Goal: Use online tool/utility: Utilize a website feature to perform a specific function

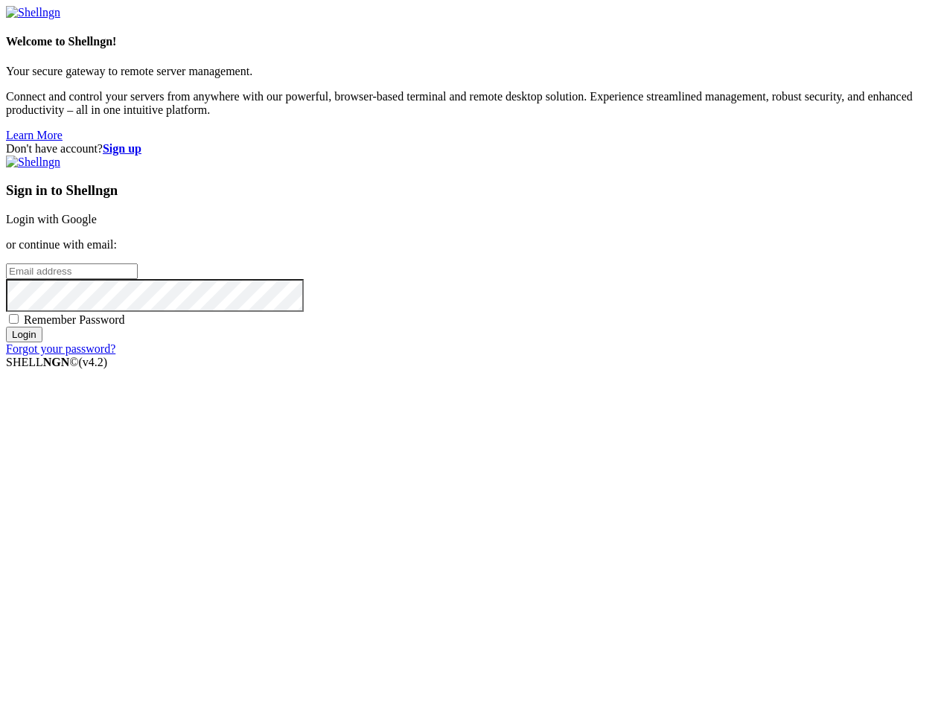
click at [97, 226] on link "Login with Google" at bounding box center [51, 219] width 91 height 13
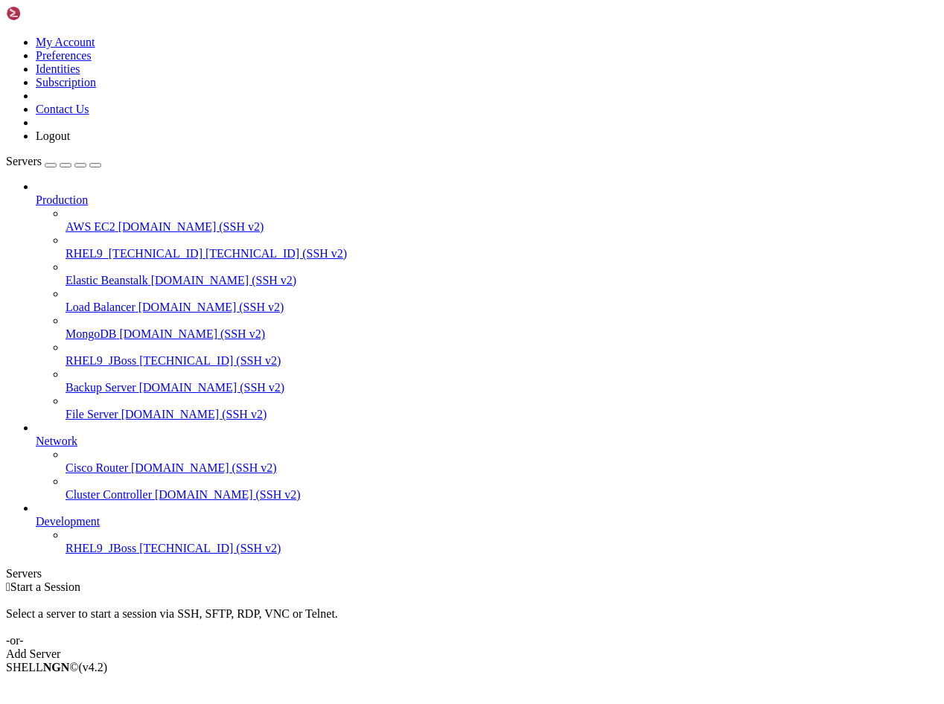
click at [111, 555] on span "RHEL9_JBoss" at bounding box center [101, 548] width 71 height 13
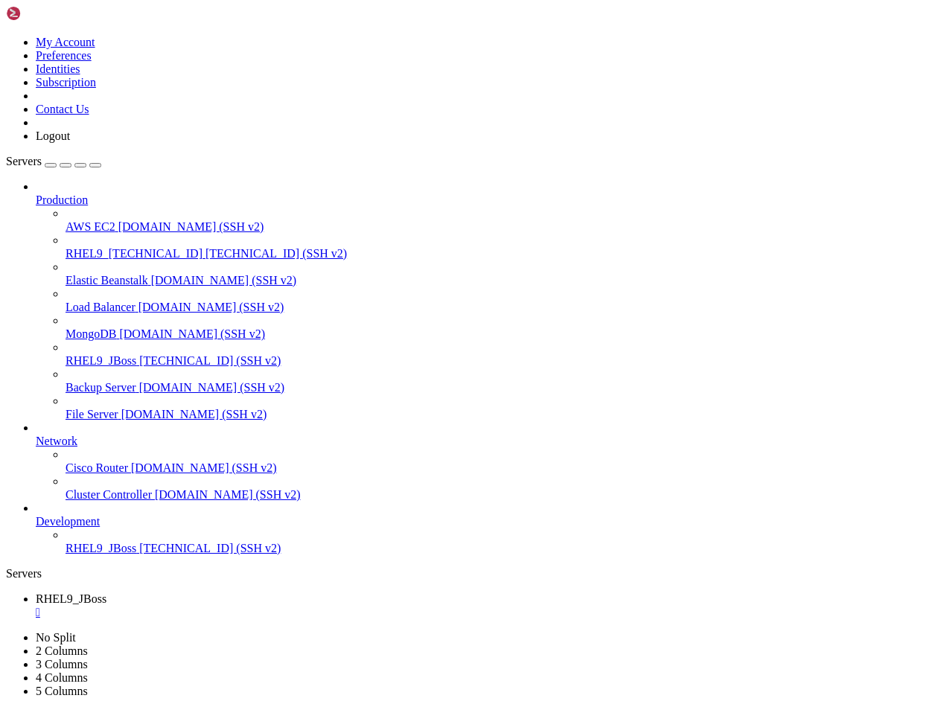
scroll to position [13, 0]
drag, startPoint x: 217, startPoint y: 1453, endPoint x: 13, endPoint y: 1224, distance: 306.8
drag, startPoint x: 124, startPoint y: 898, endPoint x: 417, endPoint y: 904, distance: 292.6
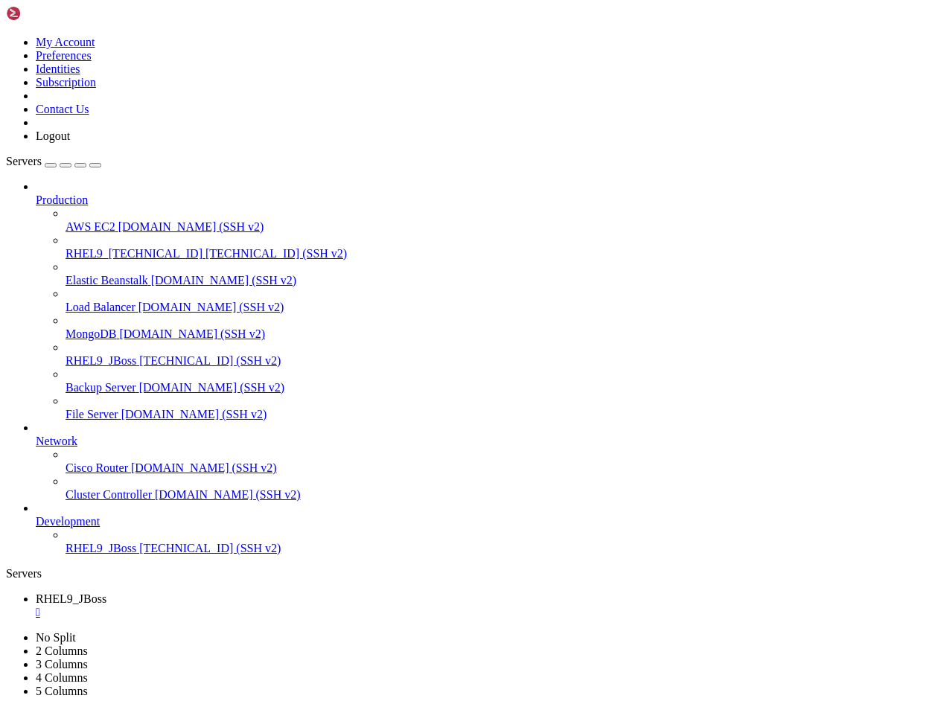
drag, startPoint x: 91, startPoint y: 1058, endPoint x: 11, endPoint y: 976, distance: 114.8
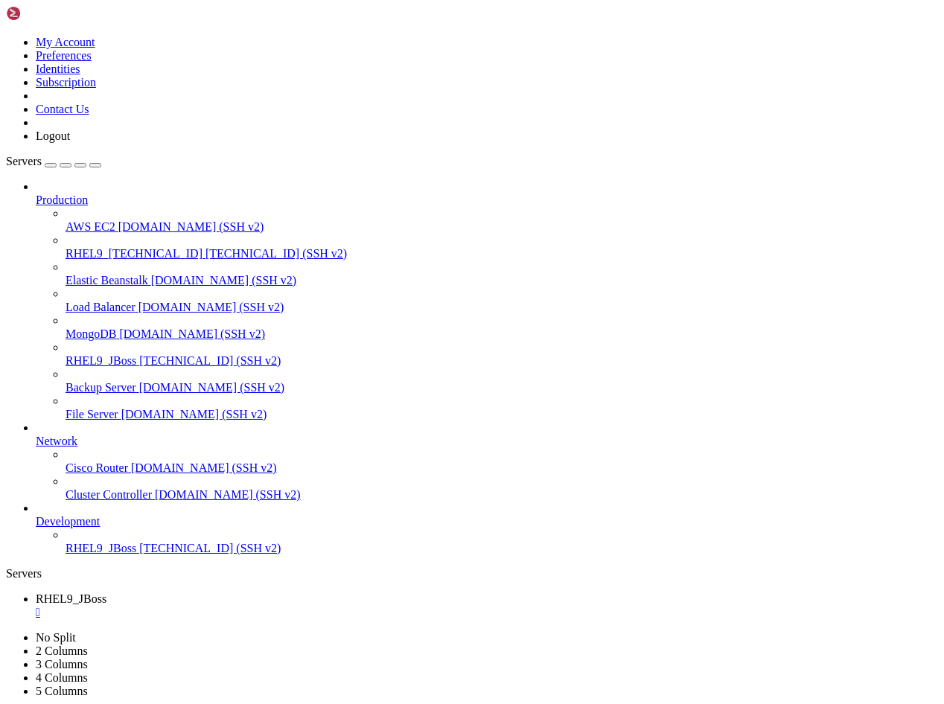
scroll to position [2715, 0]
drag, startPoint x: 403, startPoint y: 1440, endPoint x: 13, endPoint y: 875, distance: 686.1
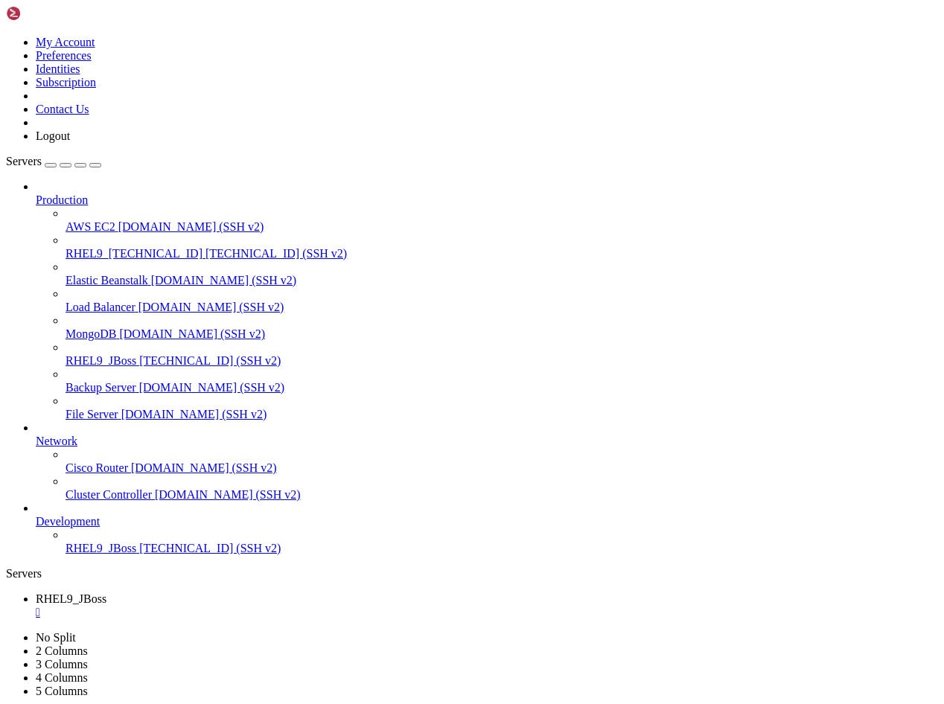
drag, startPoint x: 11, startPoint y: 1007, endPoint x: 505, endPoint y: 1452, distance: 664.6
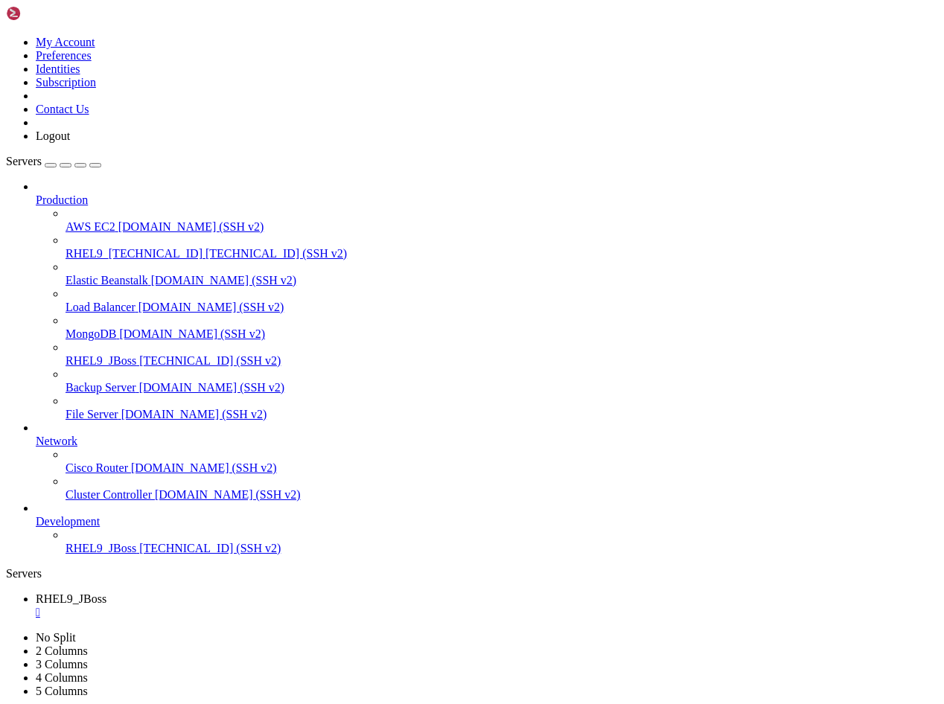
drag, startPoint x: 410, startPoint y: 1440, endPoint x: 13, endPoint y: 1350, distance: 407.0
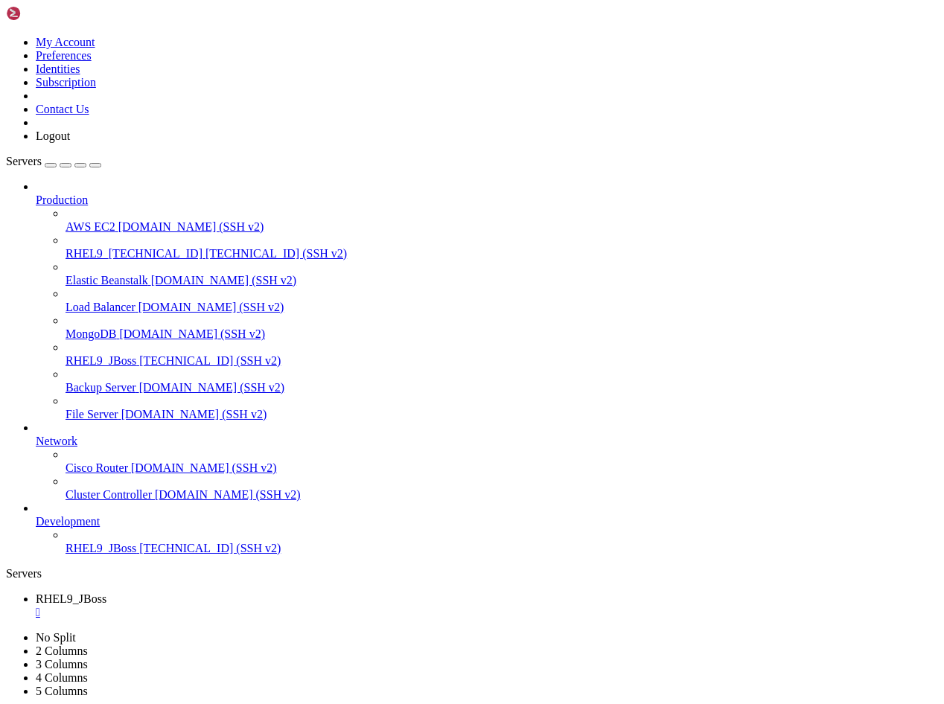
scroll to position [3606, 0]
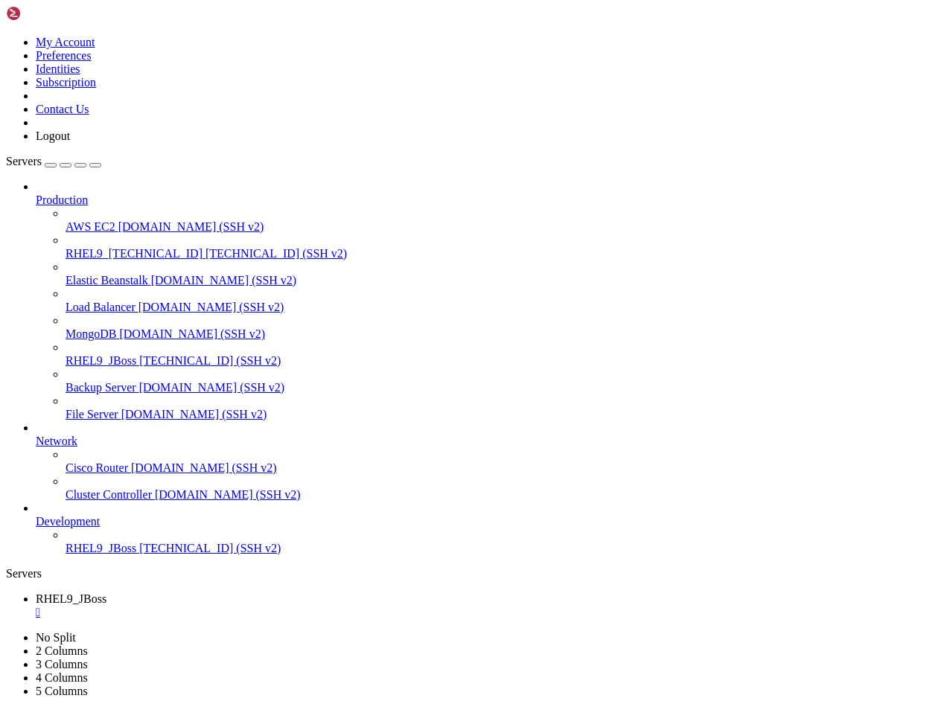
scroll to position [5062, 0]
